Goal: Information Seeking & Learning: Learn about a topic

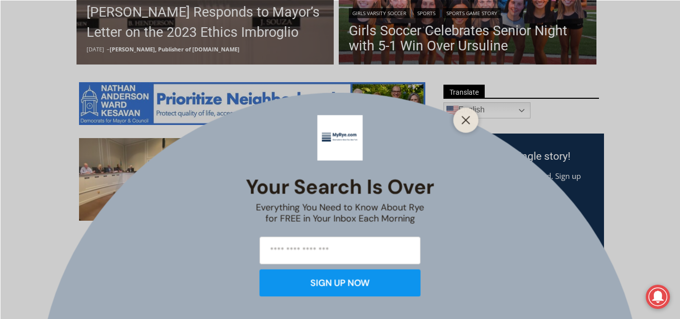
scroll to position [476, 0]
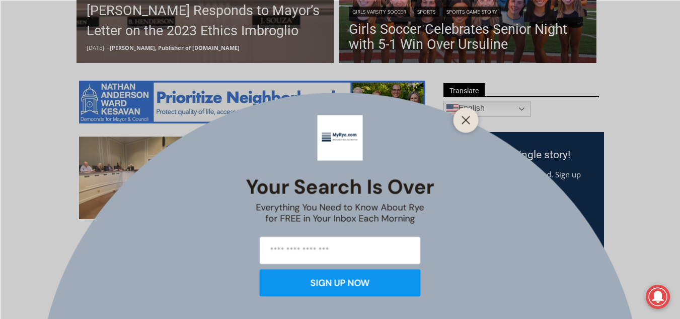
click at [465, 110] on div at bounding box center [466, 119] width 25 height 25
click at [469, 121] on icon "Close" at bounding box center [466, 119] width 9 height 9
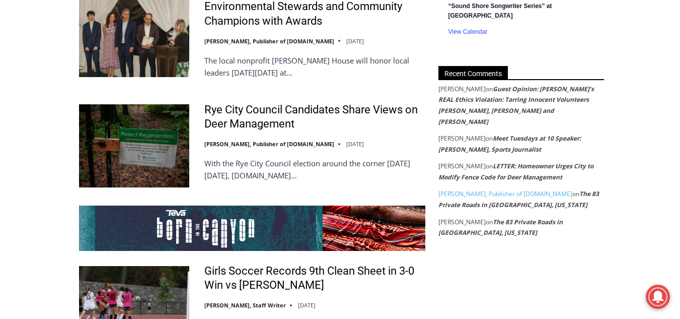
scroll to position [1825, 0]
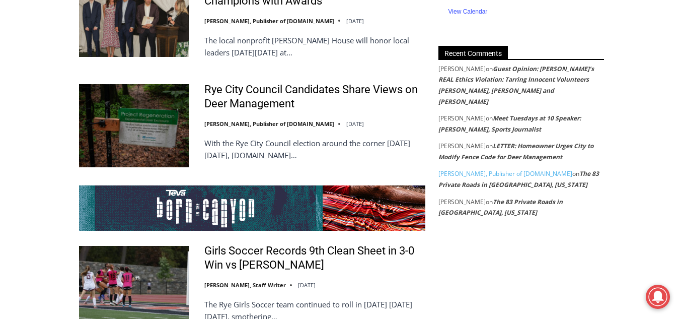
click at [462, 64] on span "[PERSON_NAME]" at bounding box center [461, 68] width 47 height 9
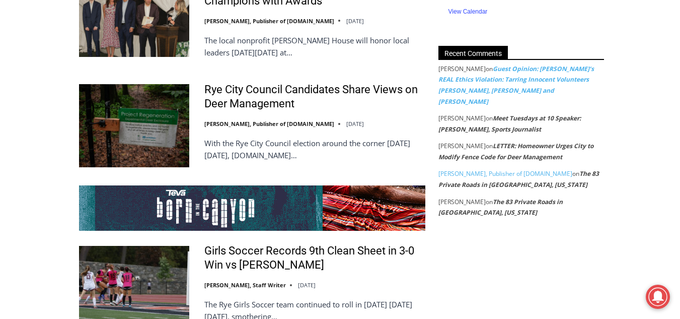
click at [467, 83] on link "Guest Opinion: [PERSON_NAME]’s REAL Ethics Violation: Tarring Innocent Voluntee…" at bounding box center [516, 84] width 156 height 41
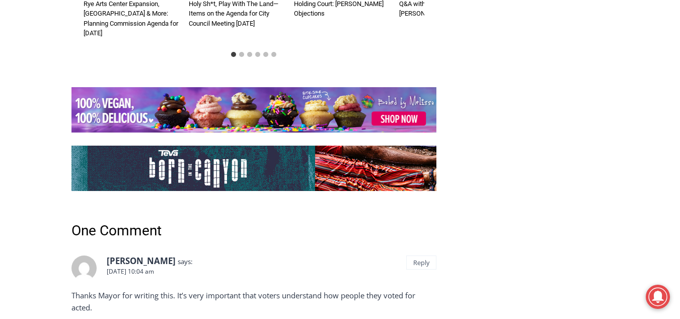
scroll to position [2592, 0]
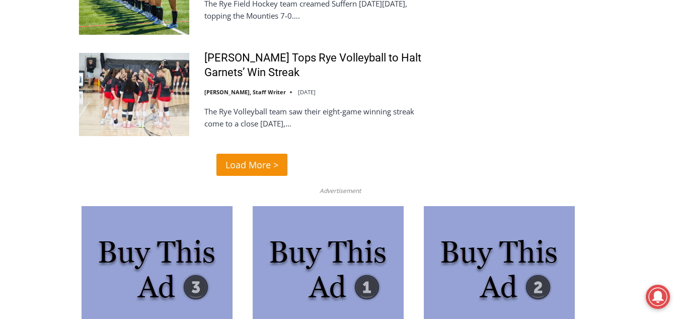
scroll to position [2529, 0]
